Goal: Task Accomplishment & Management: Complete application form

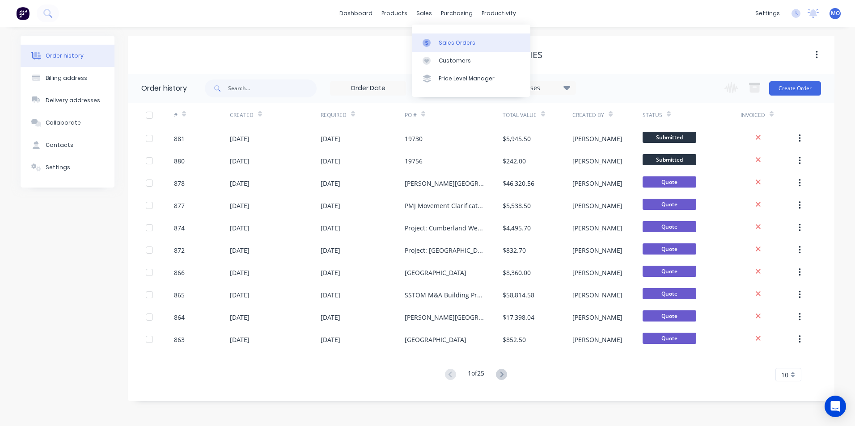
click at [451, 43] on div "Sales Orders" at bounding box center [457, 43] width 37 height 8
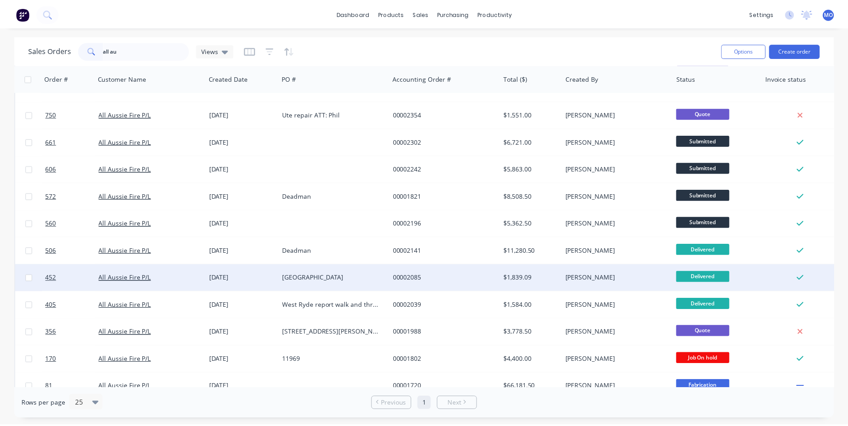
scroll to position [62, 0]
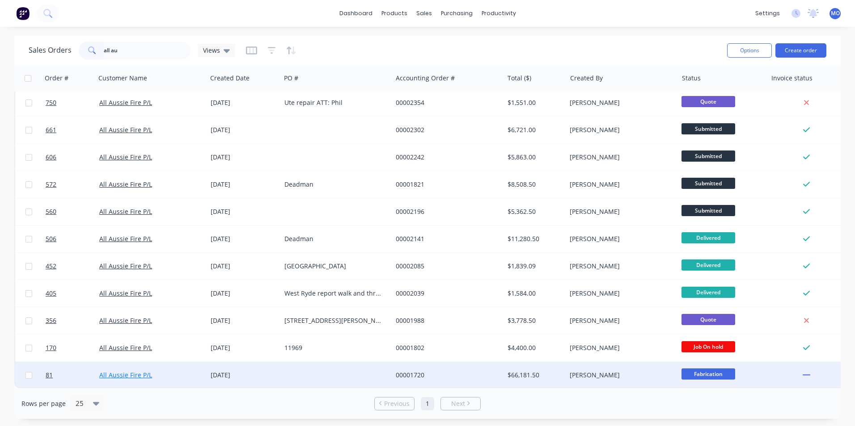
type input "all au"
click at [137, 371] on link "All Aussie Fire P/L" at bounding box center [125, 375] width 53 height 8
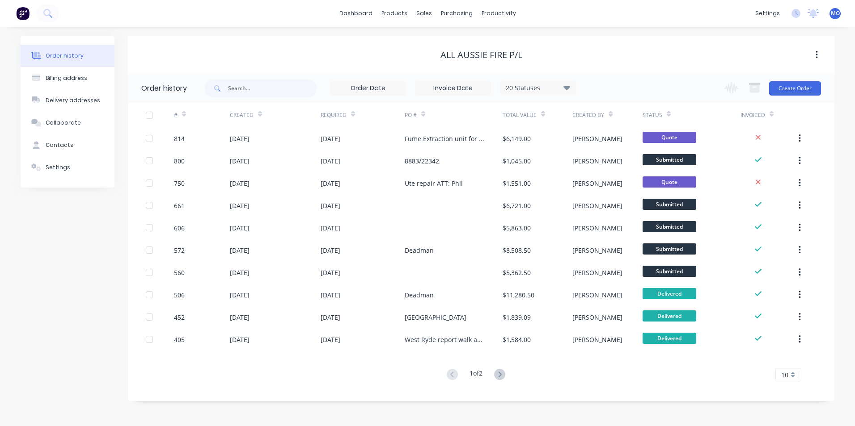
click at [502, 371] on icon at bounding box center [499, 374] width 11 height 11
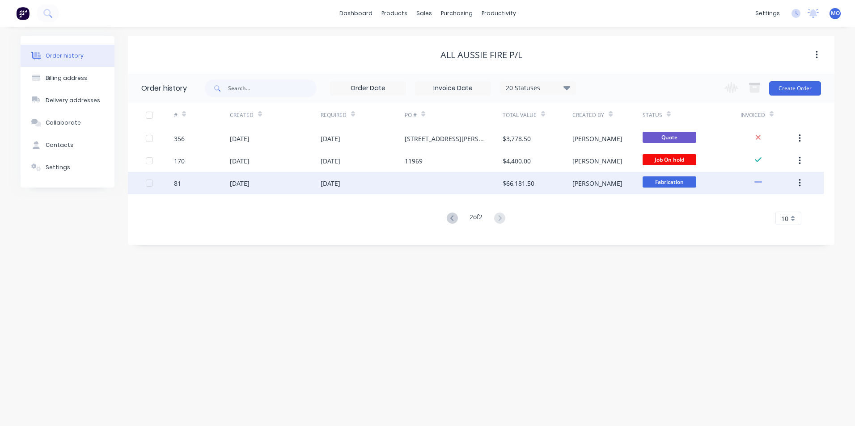
click at [340, 182] on div "[DATE]" at bounding box center [331, 183] width 20 height 9
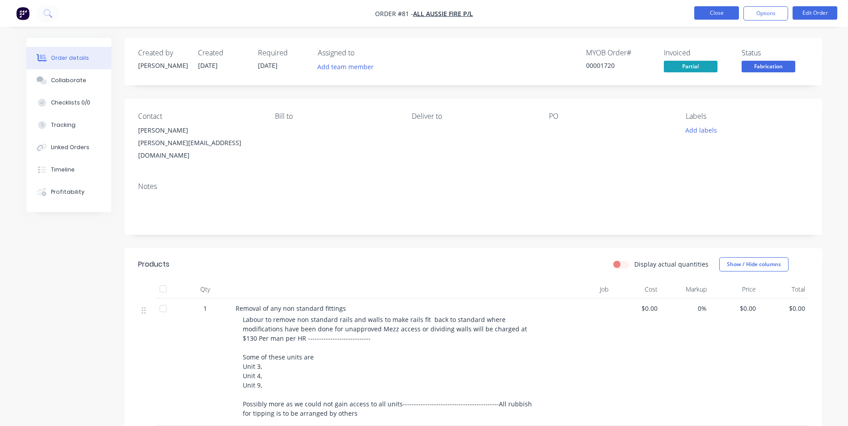
click at [710, 13] on button "Close" at bounding box center [716, 12] width 45 height 13
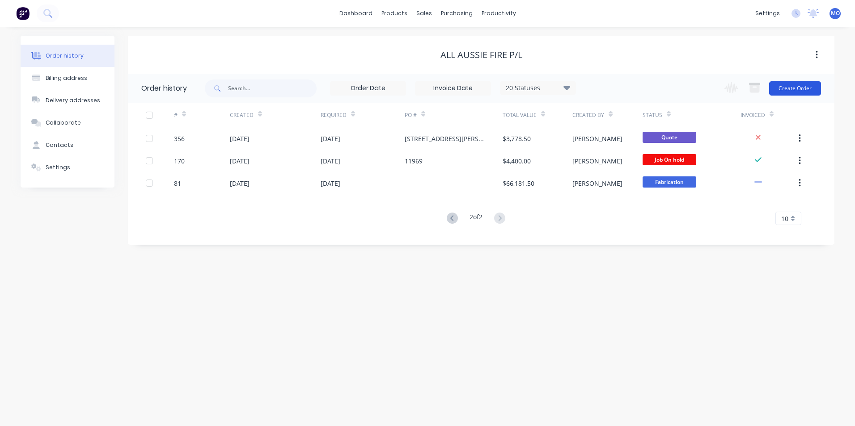
click at [789, 90] on button "Create Order" at bounding box center [795, 88] width 52 height 14
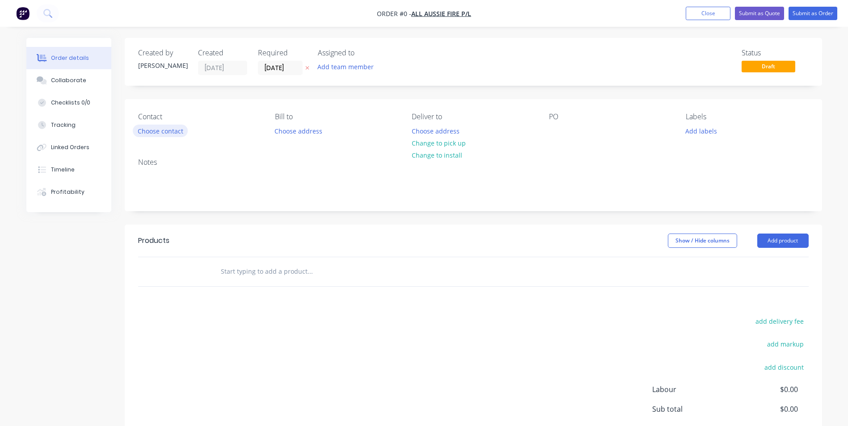
click at [165, 133] on button "Choose contact" at bounding box center [160, 131] width 55 height 12
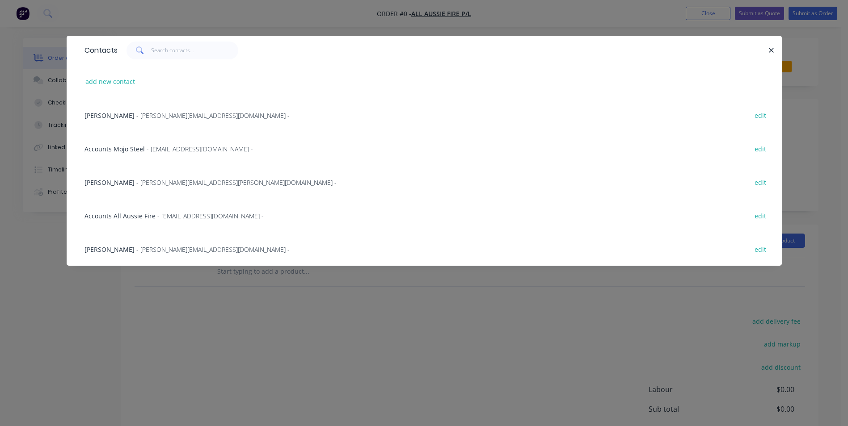
click at [149, 183] on span "- [PERSON_NAME][EMAIL_ADDRESS][PERSON_NAME][DOMAIN_NAME] -" at bounding box center [236, 182] width 200 height 8
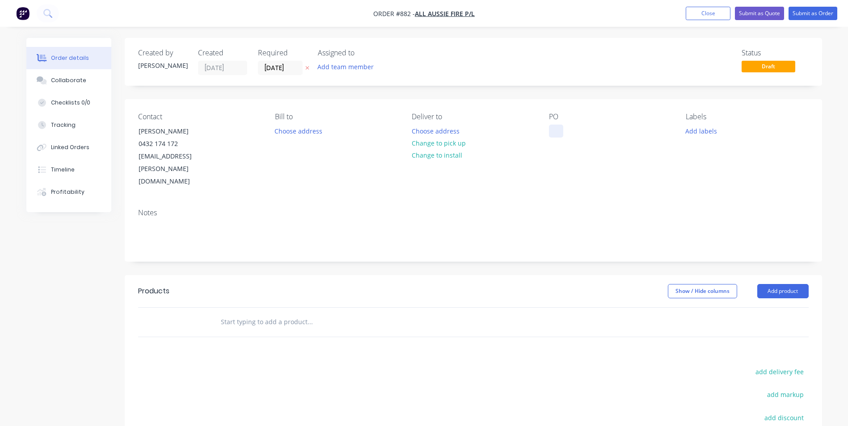
click at [551, 129] on div at bounding box center [556, 131] width 14 height 13
click at [773, 284] on button "Add product" at bounding box center [782, 291] width 51 height 14
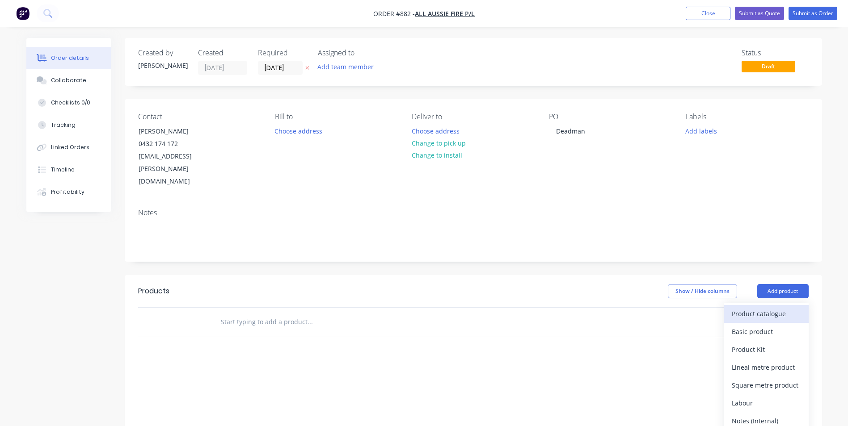
click at [747, 308] on div "Product catalogue" at bounding box center [766, 314] width 69 height 13
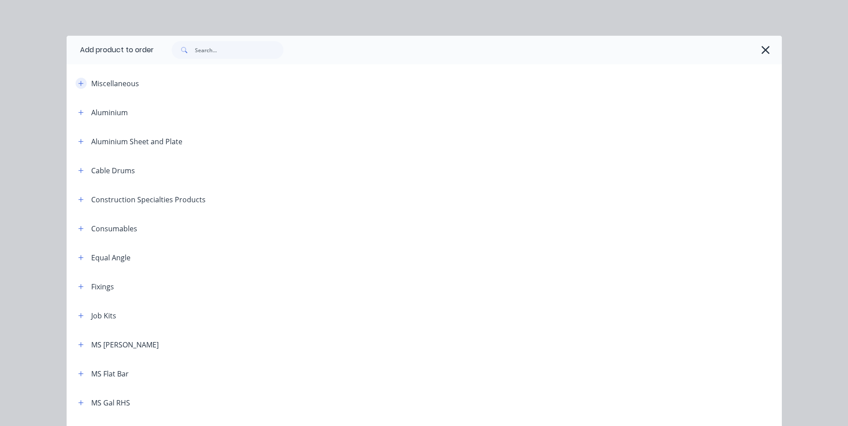
click at [79, 80] on button "button" at bounding box center [81, 83] width 11 height 11
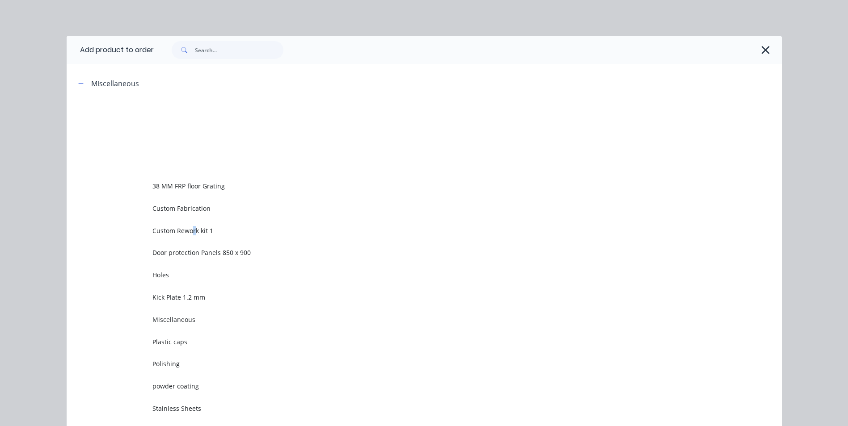
click at [189, 225] on td "Custom Rework kit 1" at bounding box center [466, 231] width 629 height 22
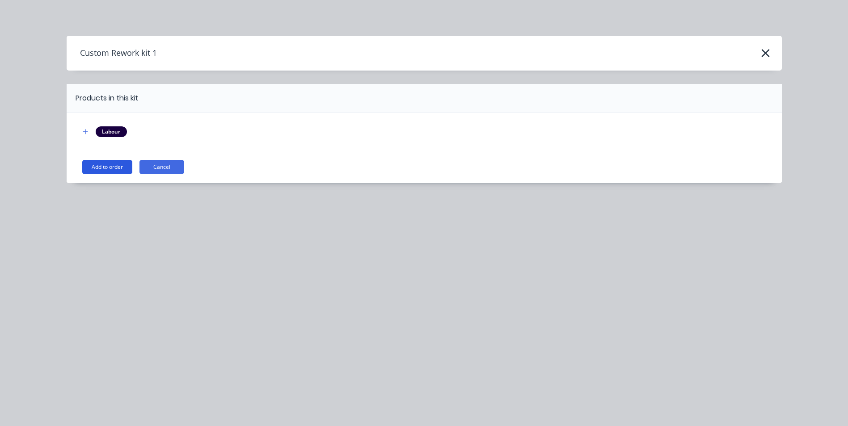
click at [109, 168] on button "Add to order" at bounding box center [107, 167] width 50 height 14
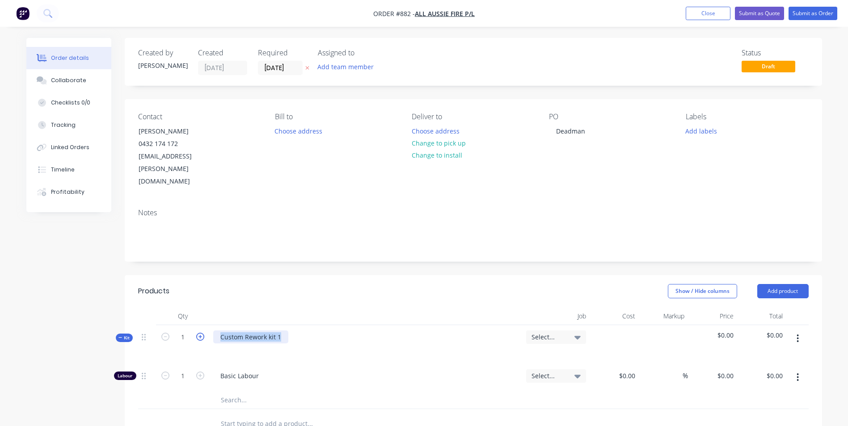
drag, startPoint x: 283, startPoint y: 312, endPoint x: 199, endPoint y: 316, distance: 84.1
click at [199, 325] on div "Kit 1 Custom Rework kit 1 Select... $0.00 $0.00" at bounding box center [473, 344] width 671 height 39
click at [224, 344] on div at bounding box center [227, 350] width 14 height 13
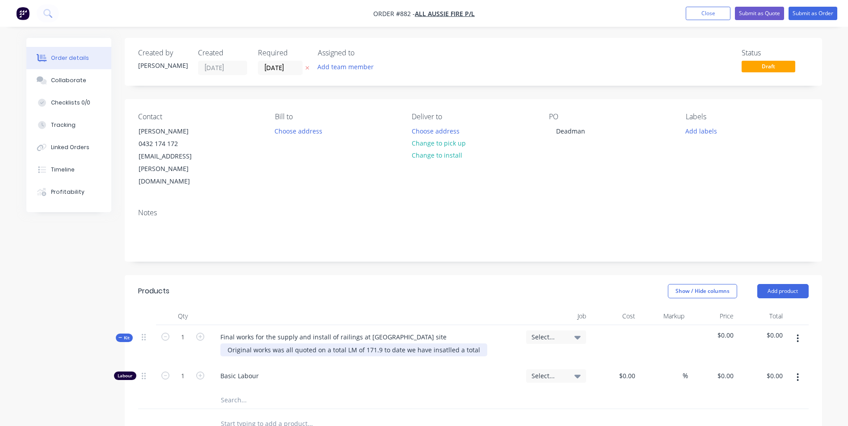
drag, startPoint x: 443, startPoint y: 326, endPoint x: 453, endPoint y: 328, distance: 10.4
click at [453, 344] on div "Original works was all quoted on a total LM of 171.9 to date we have insatlled …" at bounding box center [353, 350] width 267 height 13
click at [475, 344] on div "Original works was all quoted on a total LM of 171.9 to date we have invoiced a…" at bounding box center [353, 350] width 266 height 13
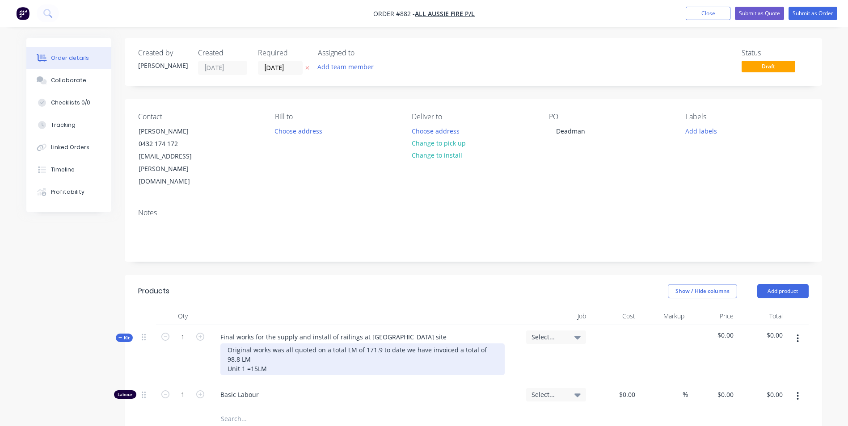
click at [250, 344] on div "Original works was all quoted on a total LM of 171.9 to date we have invoiced a…" at bounding box center [362, 360] width 284 height 32
drag, startPoint x: 328, startPoint y: 338, endPoint x: 308, endPoint y: 335, distance: 20.3
click at [308, 344] on div "Original works was all quoted on a total LM of 171.9 to date we have invoiced a…" at bounding box center [362, 360] width 284 height 32
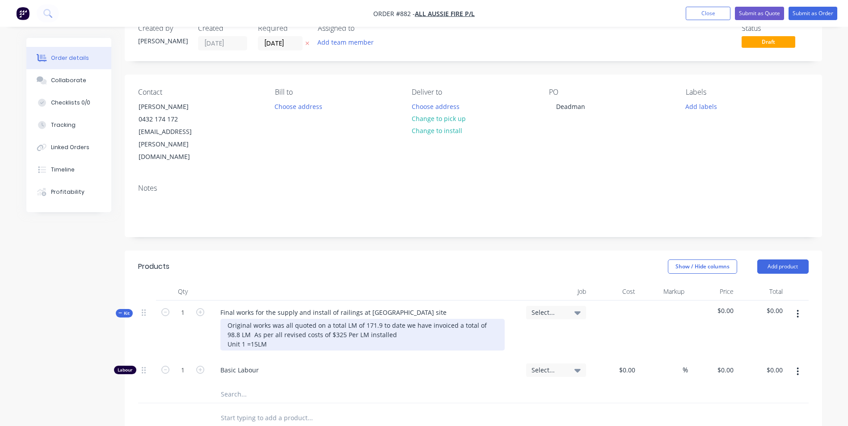
scroll to position [45, 0]
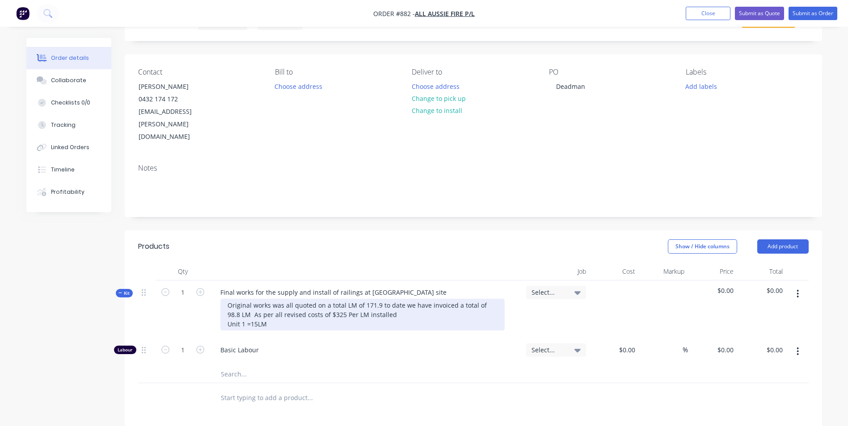
click at [269, 299] on div "Original works was all quoted on a total LM of 171.9 to date we have invoiced a…" at bounding box center [362, 315] width 284 height 32
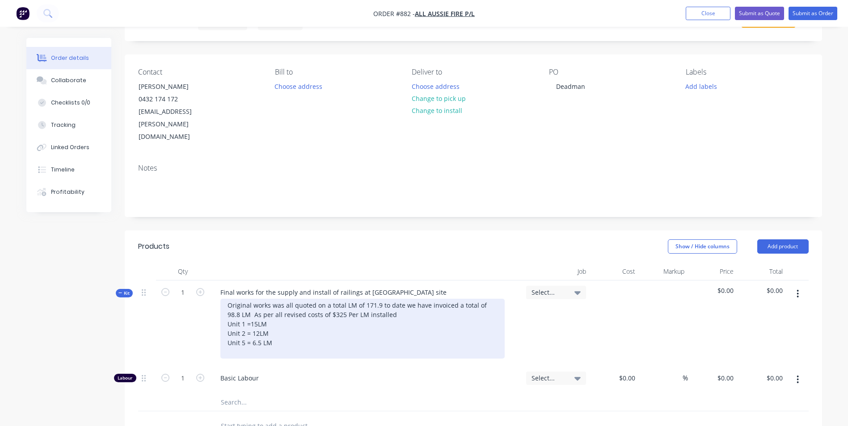
click at [258, 309] on div "Original works was all quoted on a total LM of 171.9 to date we have invoiced a…" at bounding box center [362, 329] width 284 height 60
click at [258, 299] on div "Original works was all quoted on a total LM of 171.9 to date we have invoiced a…" at bounding box center [362, 329] width 284 height 60
click at [232, 325] on div "Original works was all quoted on a total LM of 171.9 to date we have invoiced a…" at bounding box center [362, 329] width 284 height 60
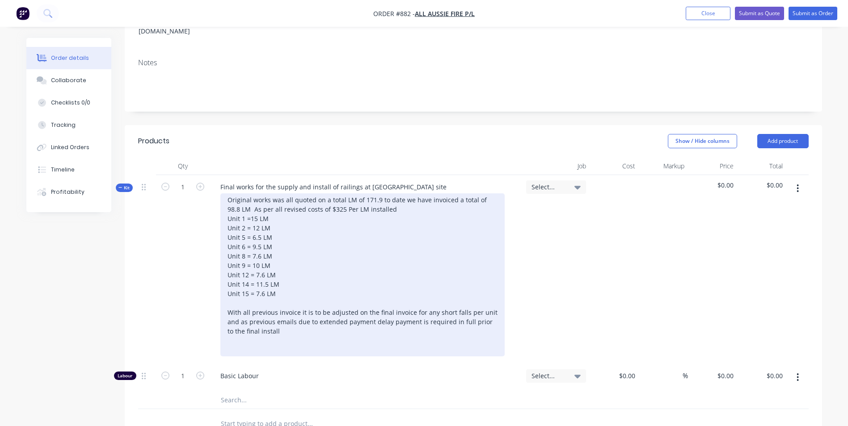
scroll to position [179, 0]
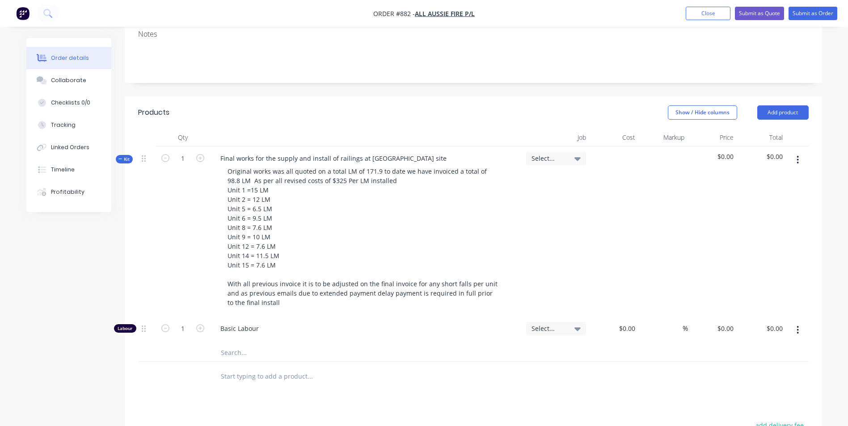
click at [798, 156] on icon "button" at bounding box center [798, 160] width 2 height 8
click at [769, 177] on div "Add product to kit" at bounding box center [766, 183] width 69 height 13
click at [751, 231] on div "Basic product" at bounding box center [766, 237] width 69 height 13
click at [261, 349] on div at bounding box center [250, 355] width 75 height 13
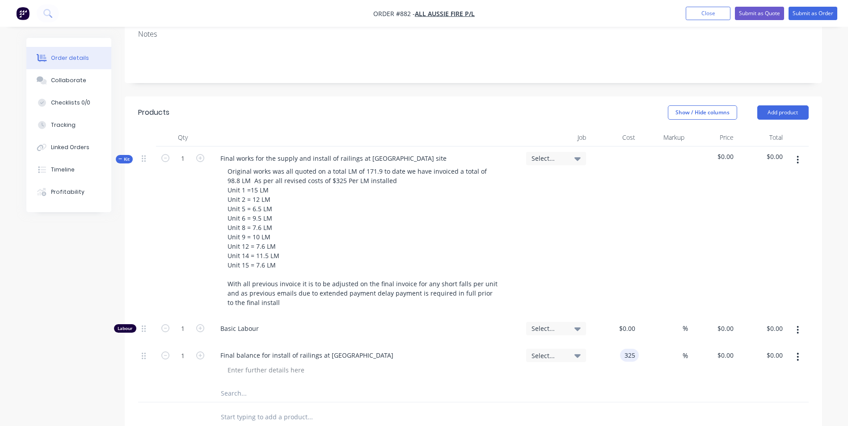
type input "$325.00"
click at [192, 336] on input "1" at bounding box center [182, 328] width 23 height 13
type input "73.1"
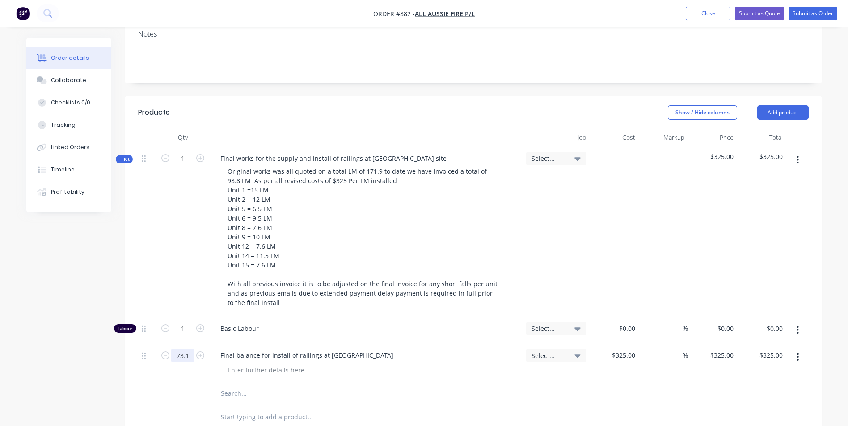
type input "$23,757.50"
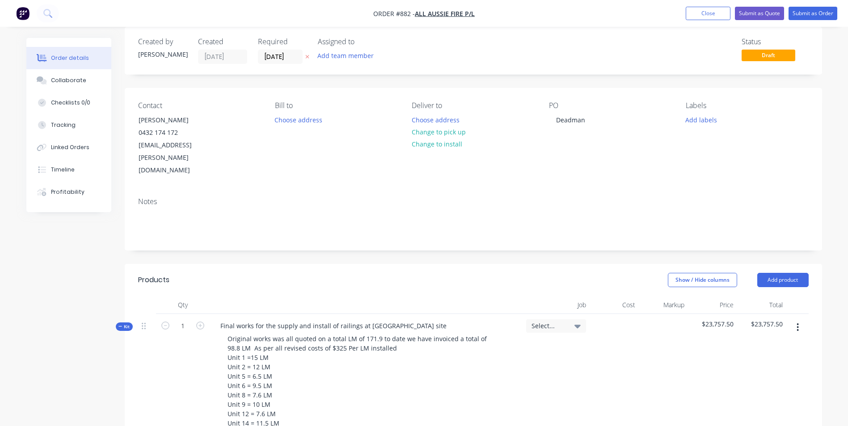
scroll to position [0, 0]
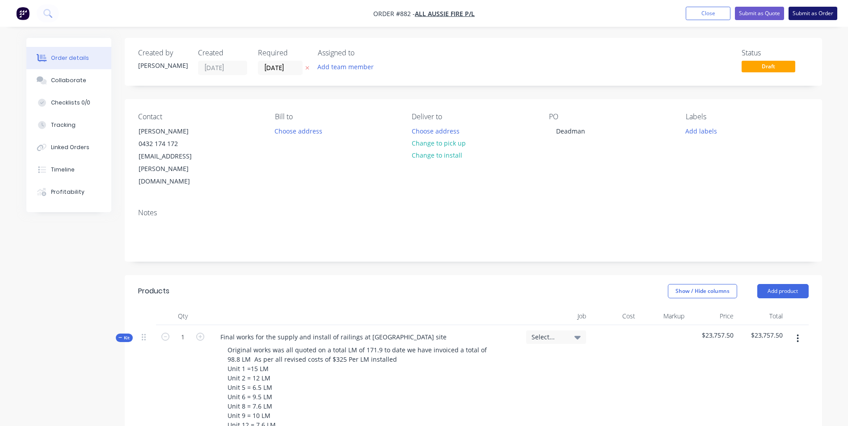
click at [796, 15] on button "Submit as Order" at bounding box center [813, 13] width 49 height 13
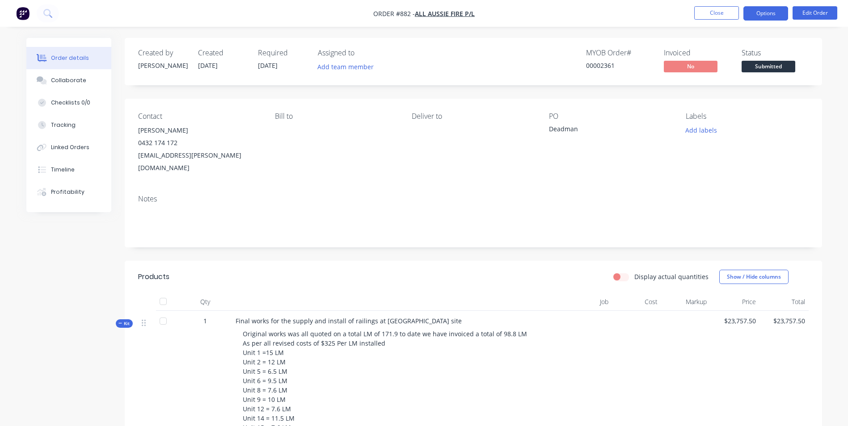
click at [773, 14] on button "Options" at bounding box center [765, 13] width 45 height 14
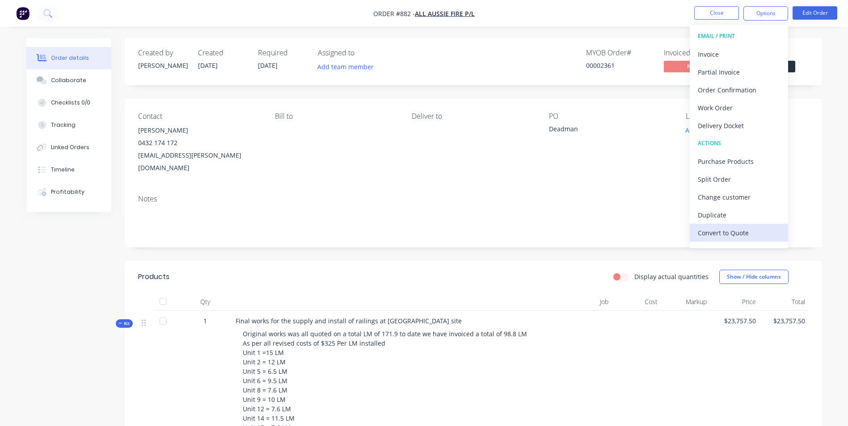
click at [732, 234] on div "Convert to Quote" at bounding box center [739, 233] width 82 height 13
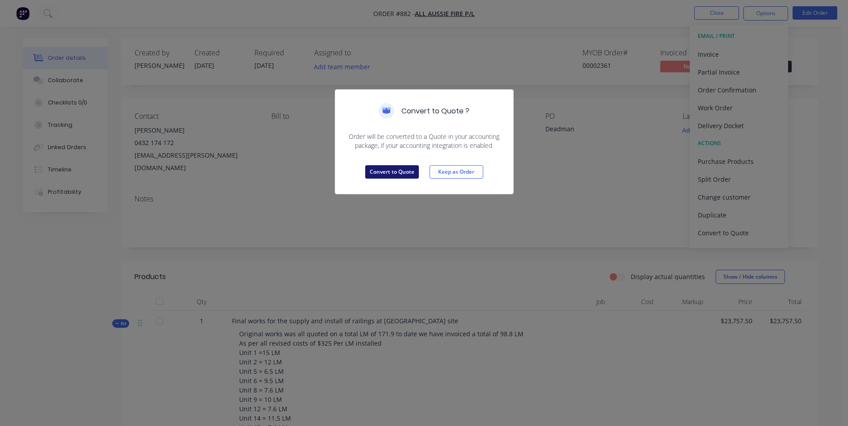
click at [405, 171] on button "Convert to Quote" at bounding box center [392, 171] width 54 height 13
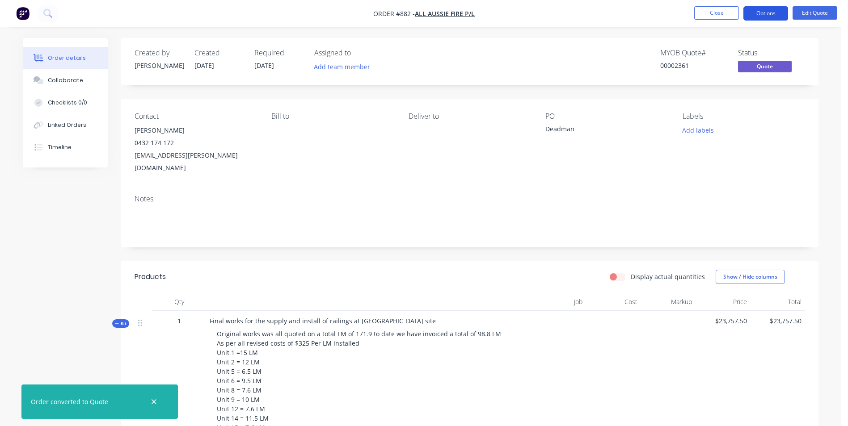
click at [780, 12] on button "Options" at bounding box center [765, 13] width 45 height 14
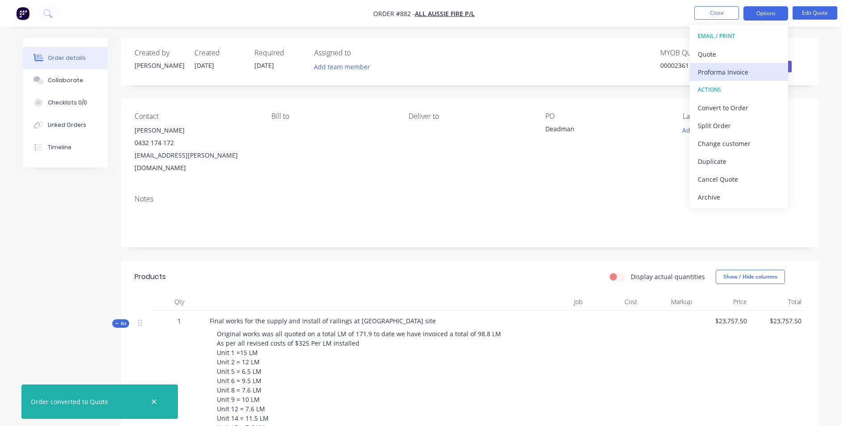
click at [729, 68] on div "Proforma Invoice" at bounding box center [739, 72] width 82 height 13
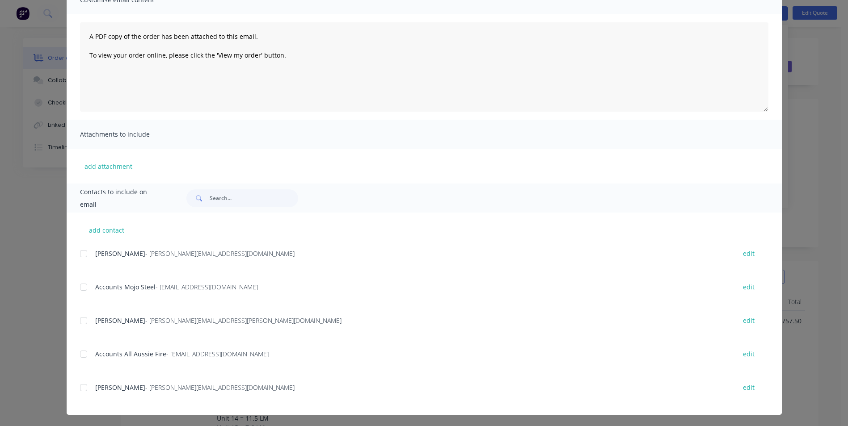
scroll to position [81, 0]
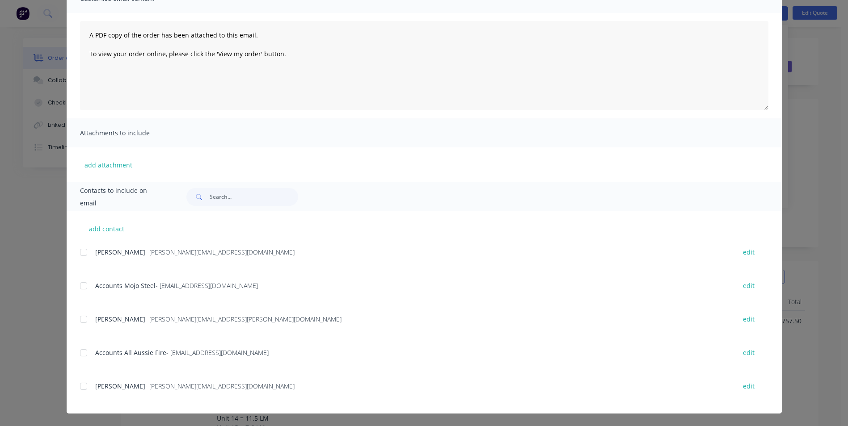
click at [84, 388] on div at bounding box center [84, 387] width 18 height 18
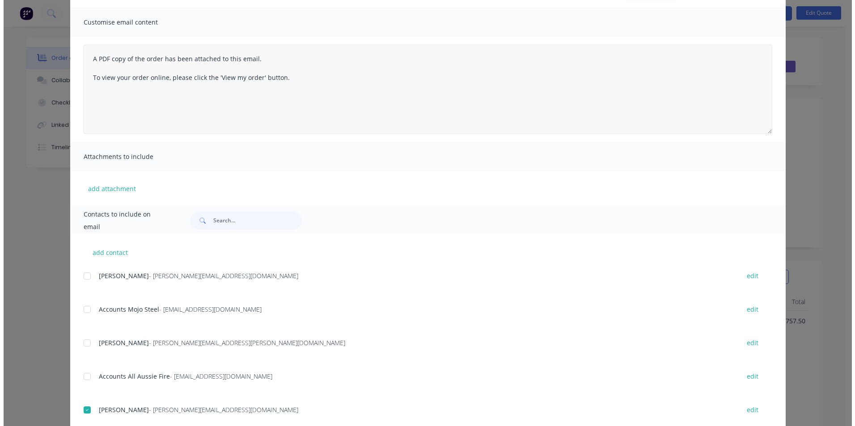
scroll to position [0, 0]
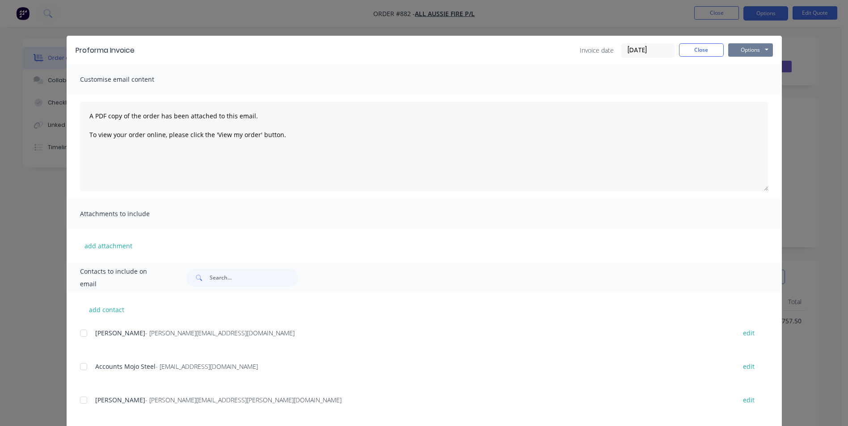
click at [744, 52] on button "Options" at bounding box center [750, 49] width 45 height 13
click at [748, 93] on button "Email" at bounding box center [756, 95] width 57 height 15
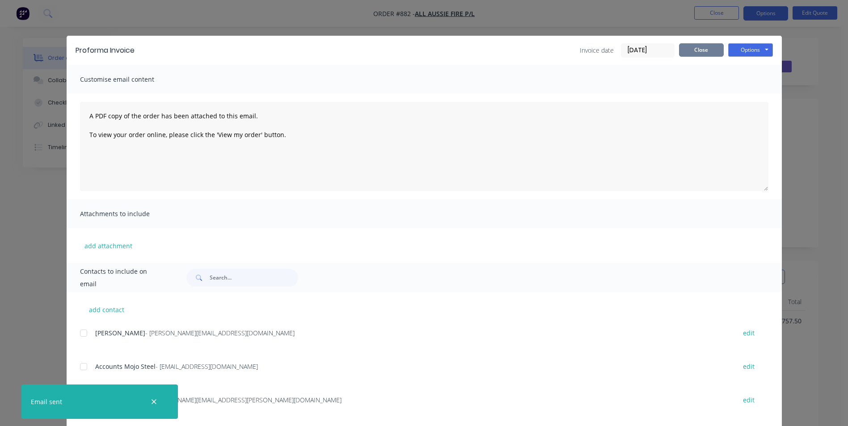
click at [699, 46] on button "Close" at bounding box center [701, 49] width 45 height 13
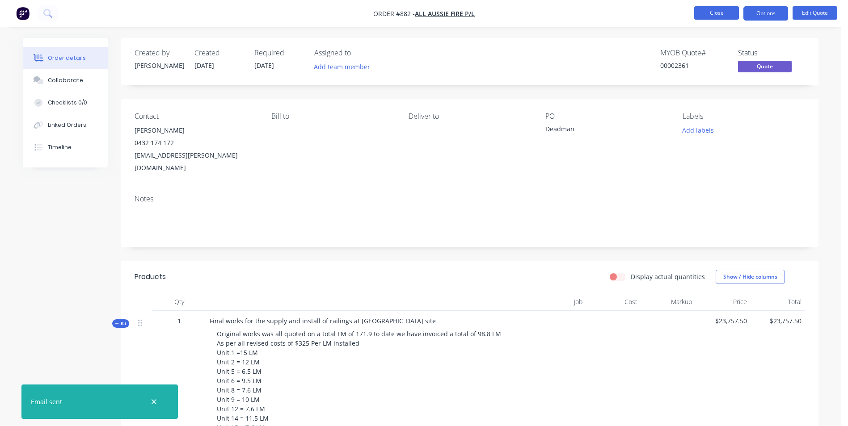
click at [715, 18] on button "Close" at bounding box center [716, 12] width 45 height 13
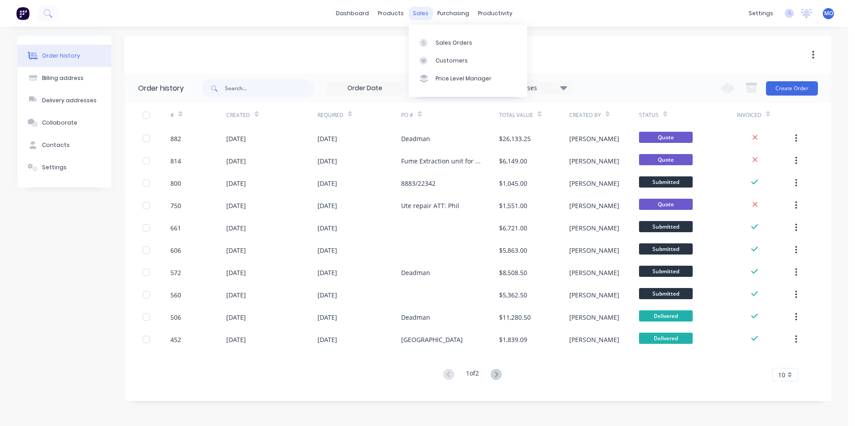
click at [418, 12] on div "sales" at bounding box center [420, 13] width 25 height 13
click at [439, 38] on link "Sales Orders" at bounding box center [468, 43] width 118 height 18
